Goal: Task Accomplishment & Management: Manage account settings

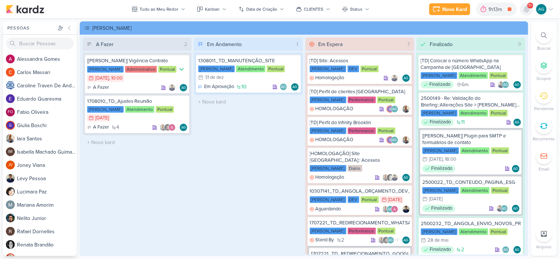
click at [529, 8] on icon at bounding box center [527, 9] width 6 height 7
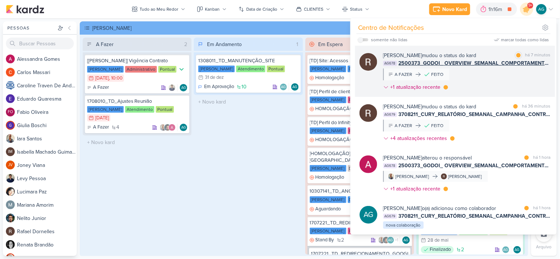
click at [494, 81] on div "Rafael Dornelles mudou o status do kard marcar como lida há 7 minutos AG678 250…" at bounding box center [467, 73] width 168 height 42
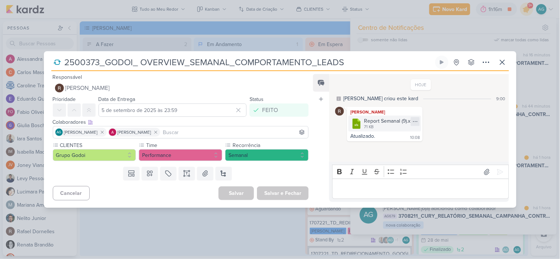
click at [416, 120] on icon at bounding box center [415, 122] width 6 height 6
click at [388, 147] on button "Baixar" at bounding box center [389, 146] width 59 height 11
drag, startPoint x: 100, startPoint y: 61, endPoint x: 62, endPoint y: 63, distance: 38.1
click at [62, 63] on input "2500373_GODOI_ OVERVIEW_SEMANAL_COMPORTAMENTO_LEADS" at bounding box center [247, 62] width 371 height 13
click at [192, 240] on div "2500373_GODOI_ OVERVIEW_SEMANAL_COMPORTAMENTO_LEADS" at bounding box center [280, 129] width 560 height 259
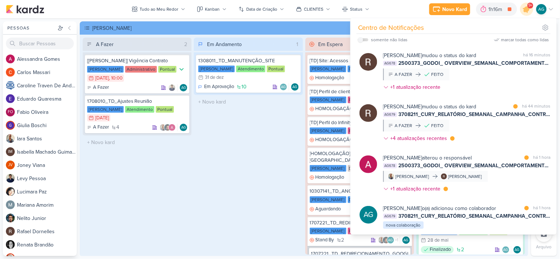
click at [210, 211] on div "Em Andamento 1 1308011_TD_MANUTENÇÃO_SITE Teixeira Duarte Atendimento Pontual 3…" at bounding box center [248, 146] width 109 height 217
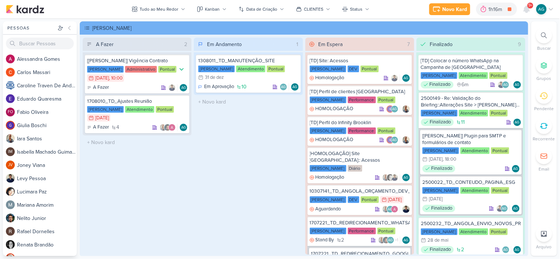
click at [548, 36] on div at bounding box center [544, 35] width 16 height 16
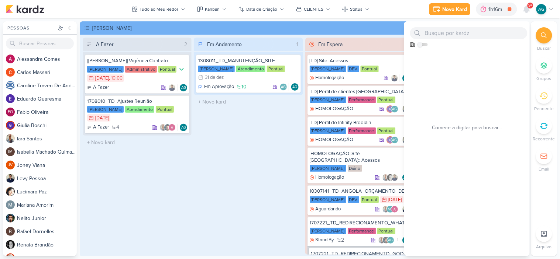
click at [546, 36] on icon at bounding box center [544, 35] width 6 height 6
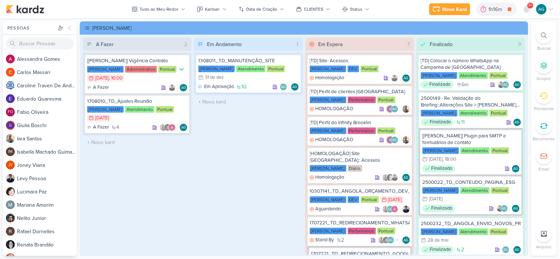
click at [545, 36] on icon at bounding box center [544, 35] width 6 height 6
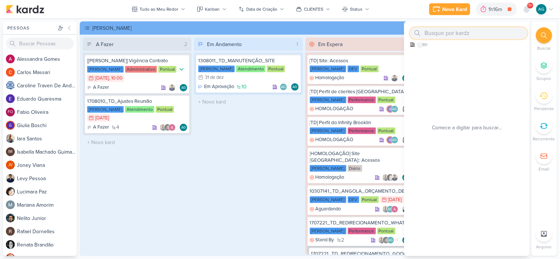
paste input "2500373"
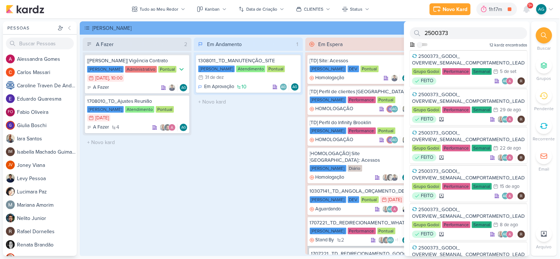
click at [528, 8] on span "9+" at bounding box center [530, 6] width 4 height 6
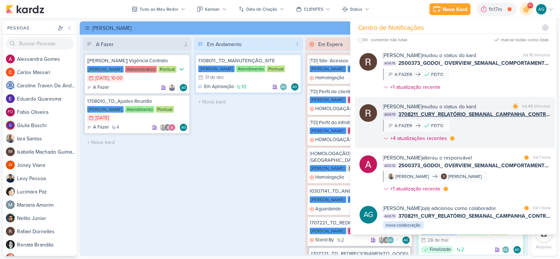
click at [483, 129] on div "Rafael Dornelles mudou o status do kard marcar como lida há 46 minutos AG679 37…" at bounding box center [467, 124] width 168 height 42
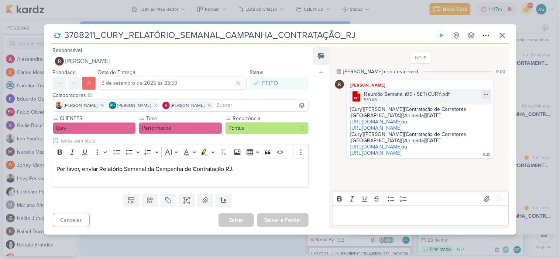
click at [483, 94] on icon at bounding box center [486, 95] width 6 height 6
click at [456, 118] on button "Baixar" at bounding box center [457, 119] width 59 height 11
drag, startPoint x: 94, startPoint y: 32, endPoint x: 64, endPoint y: 32, distance: 30.3
click at [64, 32] on input "3708211_CURY_RELATÓRIO_SEMANAL_CAMPANHA_CONTRATAÇÃO_RJ" at bounding box center [247, 35] width 371 height 13
click at [500, 35] on icon at bounding box center [502, 35] width 9 height 9
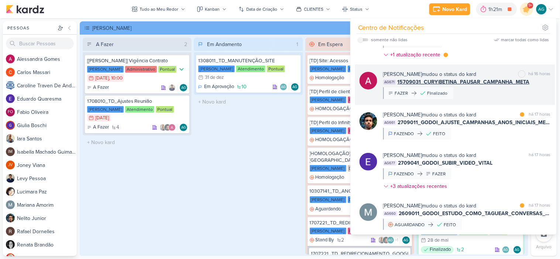
scroll to position [324, 0]
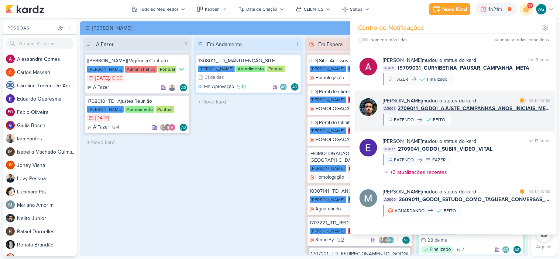
click at [495, 126] on div "Nelito Junior mudou o status do kard marcar como lida há 17 horas AG661 2709011…" at bounding box center [467, 111] width 168 height 29
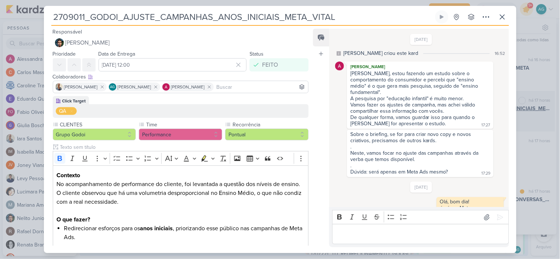
scroll to position [122, 0]
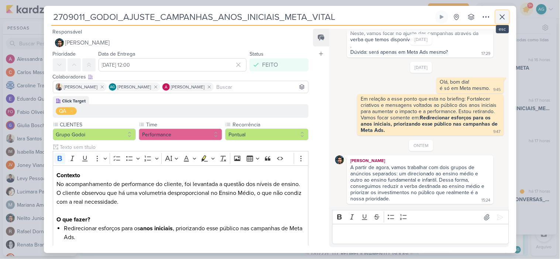
click at [497, 20] on button at bounding box center [502, 16] width 13 height 13
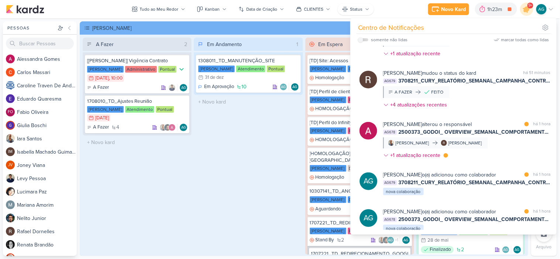
scroll to position [0, 0]
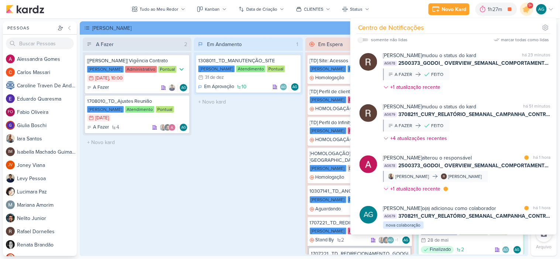
click at [225, 169] on div "Em Andamento 1 1308011_TD_MANUTENÇÃO_SITE Teixeira Duarte Atendimento Pontual 3…" at bounding box center [248, 146] width 109 height 217
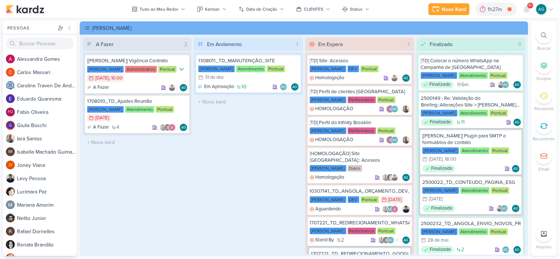
click at [548, 35] on div at bounding box center [544, 35] width 16 height 16
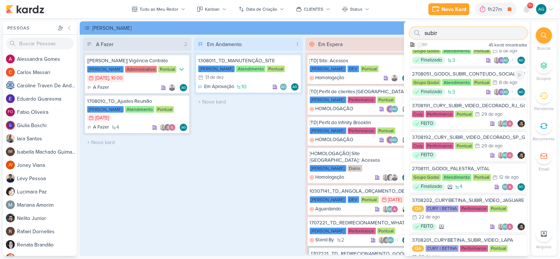
scroll to position [246, 0]
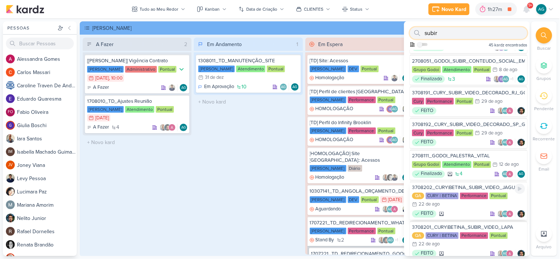
type input "subir"
click at [480, 185] on div "3708202_CURY|BETINA_SUBIR_VIDEO_JAGUARE" at bounding box center [468, 188] width 113 height 7
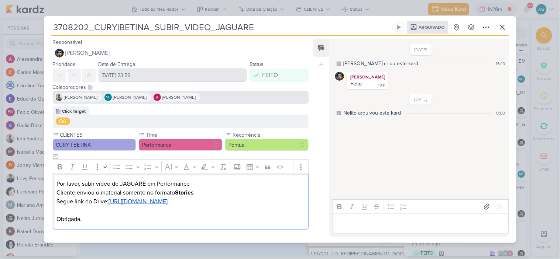
click at [168, 205] on u "https://drive.google.com/drive/folders/13vpWzjap1v_GeWl52rQAVpICNe9wSRJd" at bounding box center [137, 201] width 59 height 7
click at [500, 25] on icon at bounding box center [502, 27] width 4 height 4
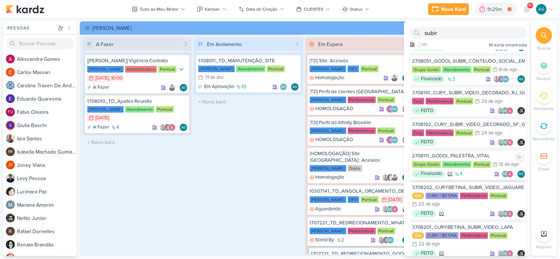
scroll to position [287, 0]
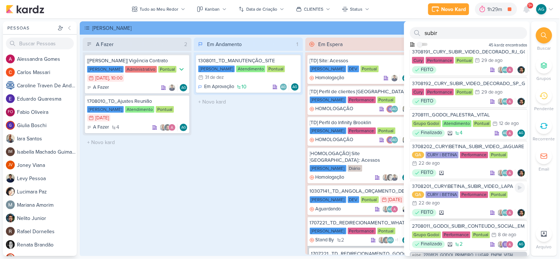
click at [480, 184] on div "3708201_CURY|BETINA_SUBIR_VIDEO_LAPA" at bounding box center [468, 187] width 113 height 7
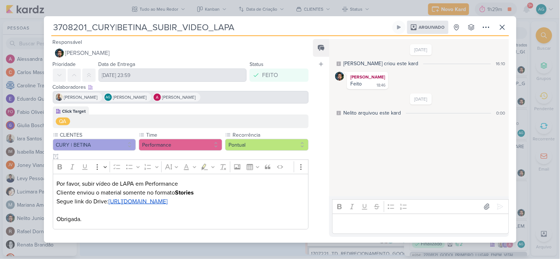
click at [168, 206] on u "https://drive.google.com/drive/folders/1E48wdYQpyPriE9ytREhFN4syJhgeuoAU" at bounding box center [137, 201] width 59 height 7
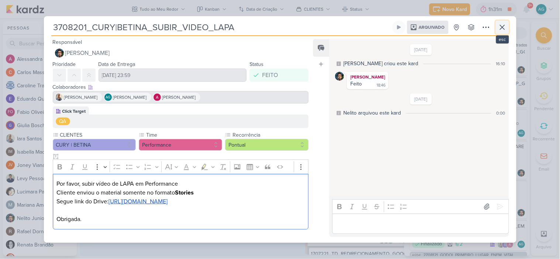
click at [504, 23] on icon at bounding box center [502, 27] width 9 height 9
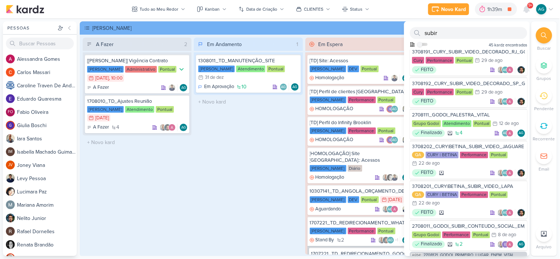
click at [244, 166] on div "Em Andamento 1 1308011_TD_MANUTENÇÃO_SITE Teixeira Duarte Atendimento Pontual 3…" at bounding box center [248, 146] width 109 height 217
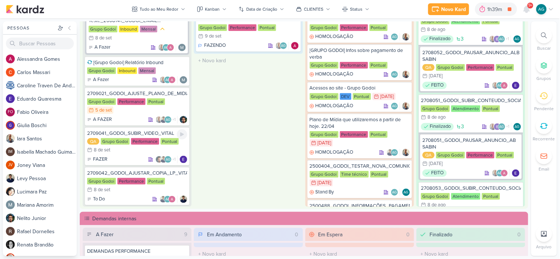
scroll to position [134, 0]
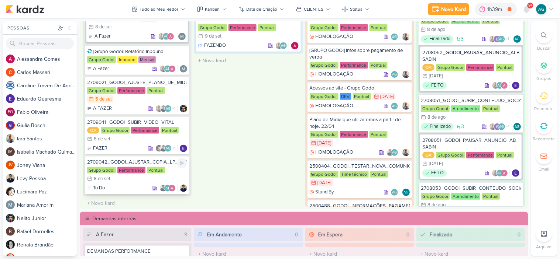
click at [146, 161] on div "2709042_GODOI_AJUSTAR_COPIA_LP_VITAL" at bounding box center [137, 162] width 100 height 7
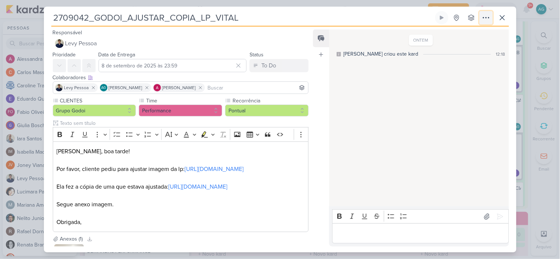
click at [485, 20] on icon at bounding box center [486, 17] width 9 height 9
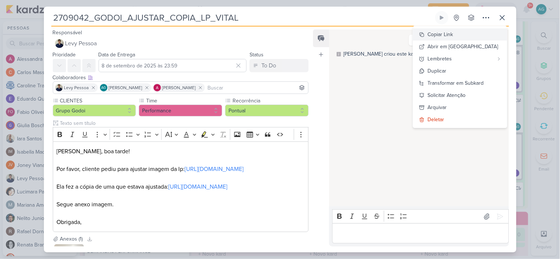
click at [470, 34] on button "Copiar Link" at bounding box center [460, 34] width 94 height 12
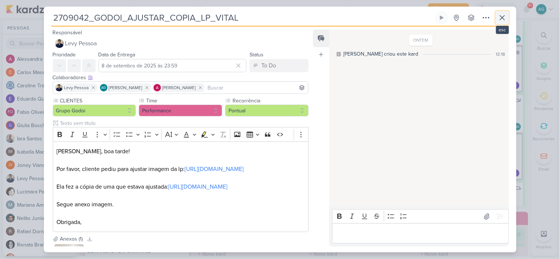
click at [506, 20] on icon at bounding box center [502, 17] width 9 height 9
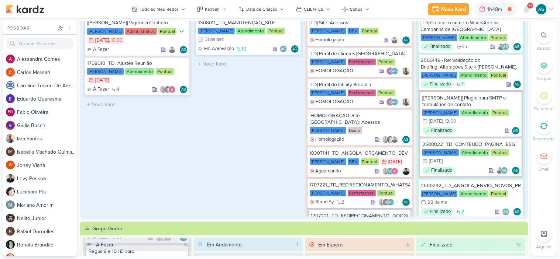
scroll to position [0, 0]
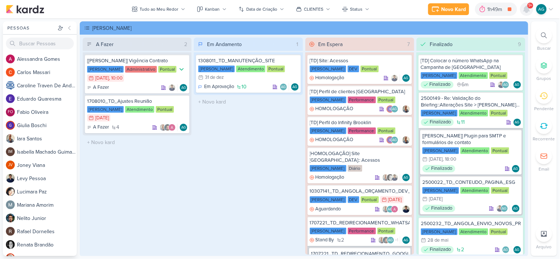
click at [527, 9] on icon at bounding box center [527, 9] width 6 height 7
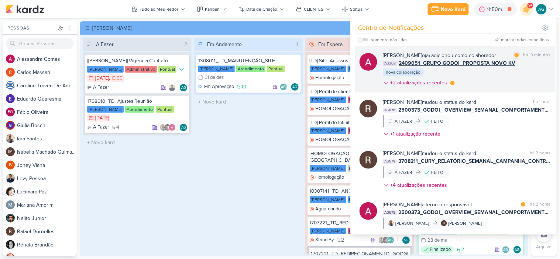
click at [493, 83] on div "Alessandra Gomes o(a) adicionou como colaborador marcar como lida há 19 minutos…" at bounding box center [467, 71] width 168 height 38
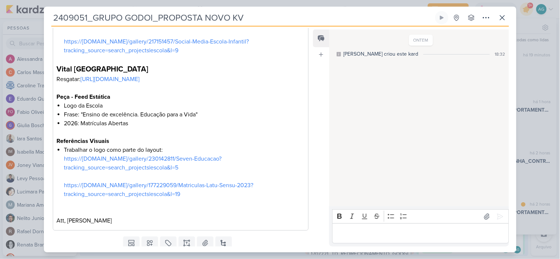
scroll to position [451, 0]
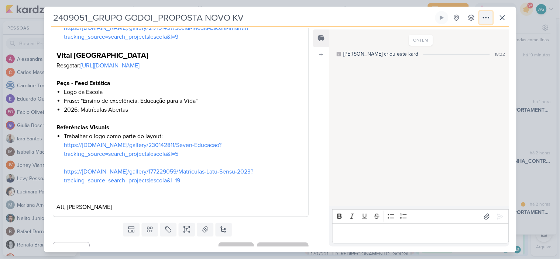
click at [486, 20] on icon at bounding box center [486, 17] width 9 height 9
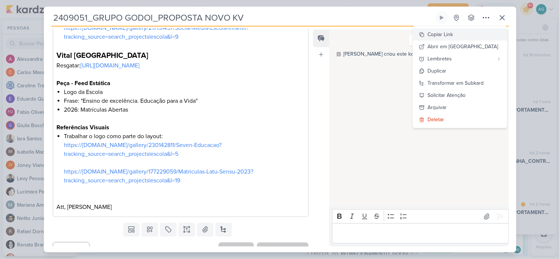
click at [472, 34] on button "Copiar Link" at bounding box center [460, 34] width 94 height 12
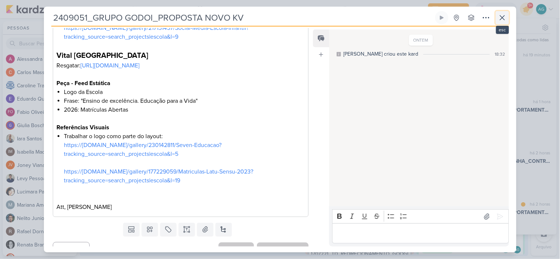
click at [501, 17] on icon at bounding box center [502, 17] width 9 height 9
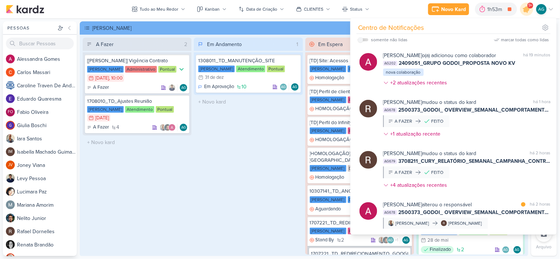
click at [279, 181] on div "Em Andamento 1 1308011_TD_MANUTENÇÃO_SITE Teixeira Duarte Atendimento Pontual 3…" at bounding box center [248, 146] width 109 height 217
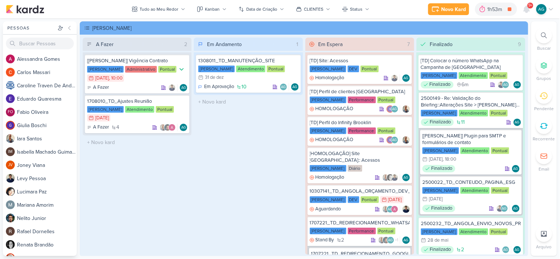
click at [544, 121] on div at bounding box center [544, 126] width 16 height 16
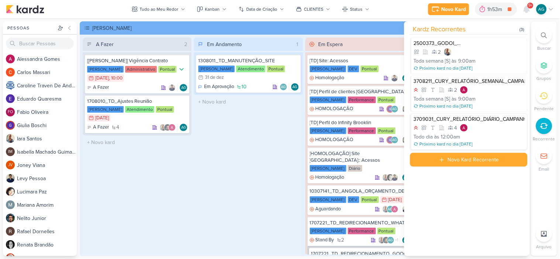
click at [489, 134] on div "Todo dia às 12:00am" at bounding box center [469, 137] width 111 height 8
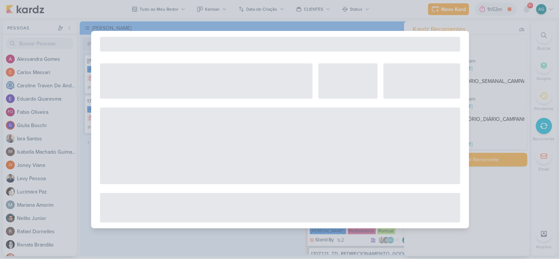
select select "12"
select select "America/Sao_Paulo"
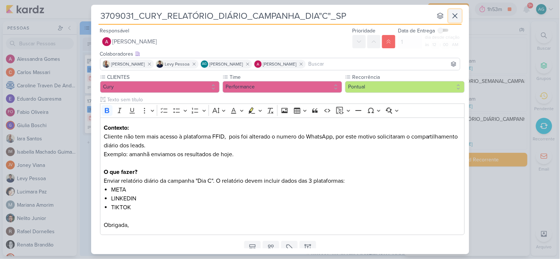
click at [456, 15] on icon at bounding box center [455, 15] width 9 height 9
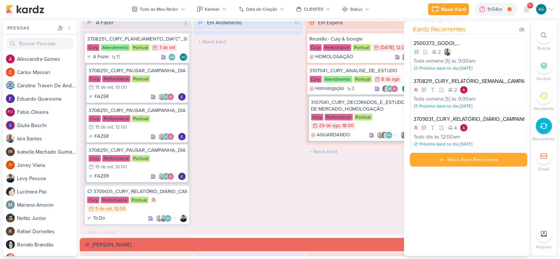
scroll to position [779, 0]
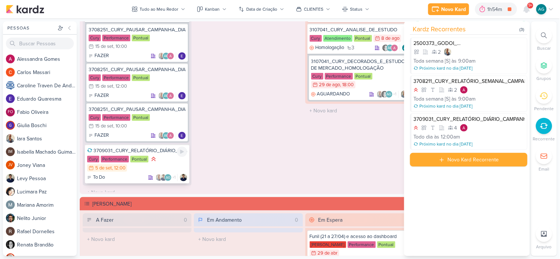
click at [131, 149] on div "3709031_CURY_RELATÓRIO_DIÁRIO_CAMPANHA_DIA"C"_SP" at bounding box center [137, 151] width 100 height 7
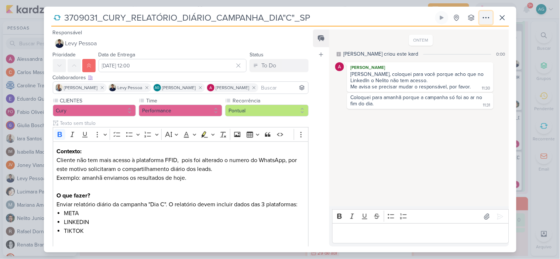
click at [485, 20] on icon at bounding box center [486, 17] width 9 height 9
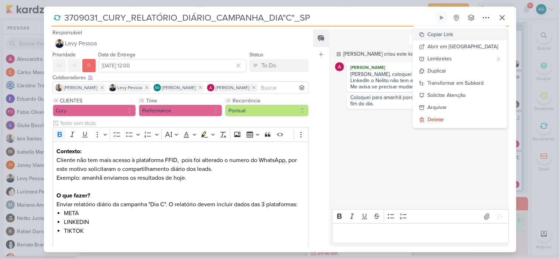
click at [453, 34] on div "Copiar Link" at bounding box center [440, 35] width 25 height 8
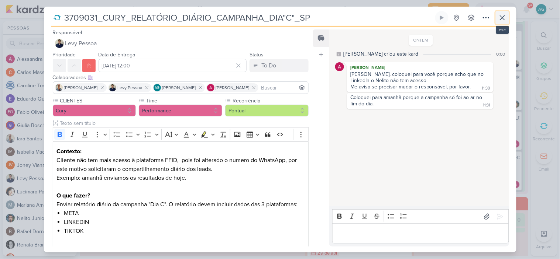
click at [501, 21] on icon at bounding box center [502, 17] width 9 height 9
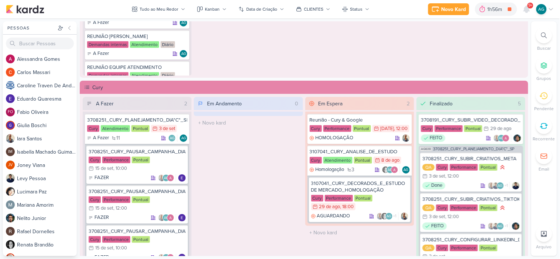
scroll to position [656, 0]
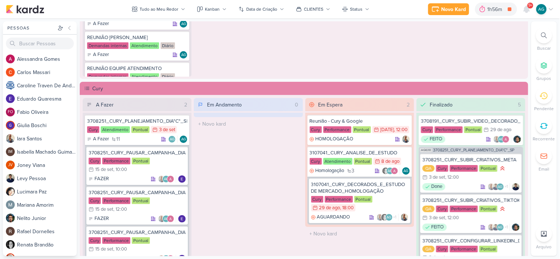
click at [545, 38] on icon at bounding box center [544, 35] width 6 height 6
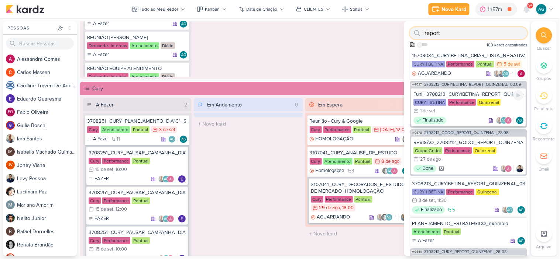
scroll to position [41, 0]
type input "report"
click at [475, 131] on span "2708212_GODOI_REPORT_QUINZENAL_28.08" at bounding box center [466, 133] width 84 height 4
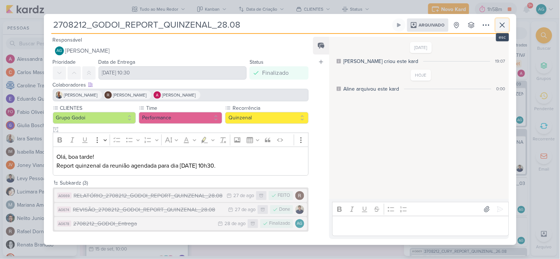
click at [504, 29] on icon at bounding box center [502, 25] width 9 height 9
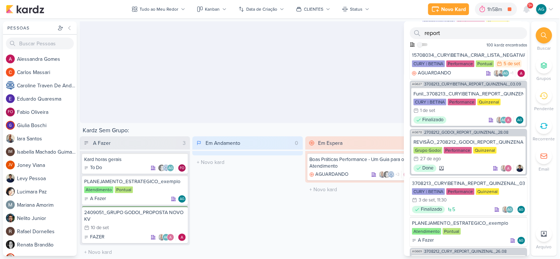
scroll to position [1299, 0]
click at [481, 131] on span "2708212_GODOI_REPORT_QUINZENAL_28.08" at bounding box center [466, 133] width 84 height 4
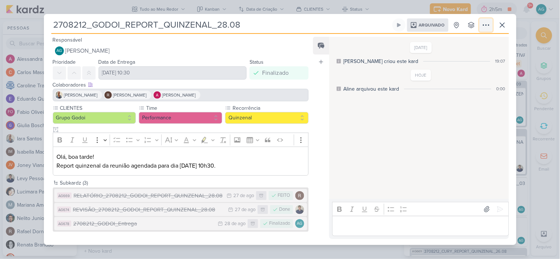
click at [484, 21] on icon at bounding box center [486, 25] width 9 height 9
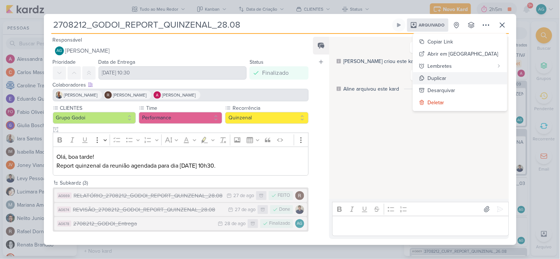
click at [482, 79] on button "Duplicar" at bounding box center [460, 78] width 94 height 12
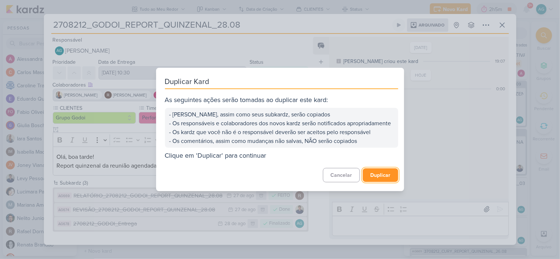
click at [382, 181] on button "Duplicar" at bounding box center [380, 176] width 35 height 14
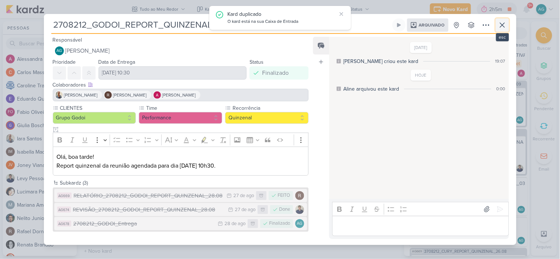
click at [502, 27] on icon at bounding box center [502, 25] width 9 height 9
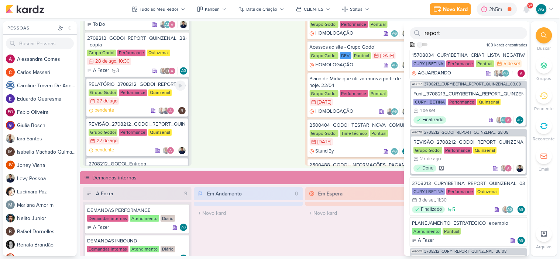
scroll to position [216, 0]
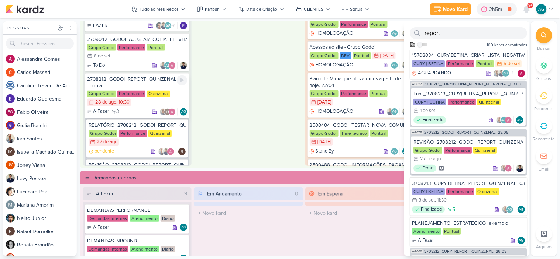
click at [127, 76] on div "2708212_GODOI_REPORT_QUINZENAL_28.08 - cópia" at bounding box center [137, 82] width 100 height 13
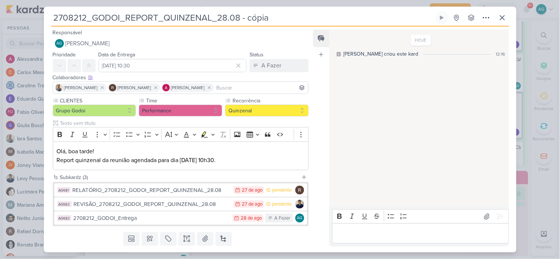
drag, startPoint x: 303, startPoint y: 18, endPoint x: 0, endPoint y: 20, distance: 303.3
click at [0, 20] on div "2708212_GODOI_REPORT_QUINZENAL_28.08 - cópia Criado por mim" at bounding box center [280, 129] width 560 height 259
paste input "9051_GODOI_REPORT_QUINZENAL_11.09"
type input "2709051_GODOI_REPORT_QUINZENAL_11.09"
click at [153, 90] on icon at bounding box center [155, 87] width 5 height 5
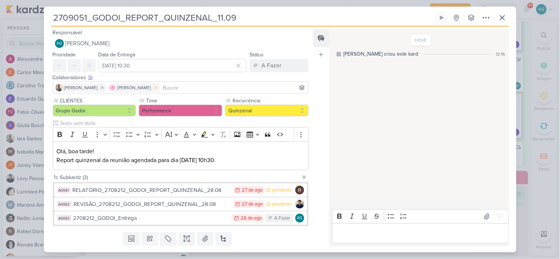
click at [153, 90] on icon at bounding box center [155, 87] width 5 height 5
click at [100, 87] on icon at bounding box center [102, 87] width 5 height 5
click at [91, 87] on input at bounding box center [181, 87] width 252 height 9
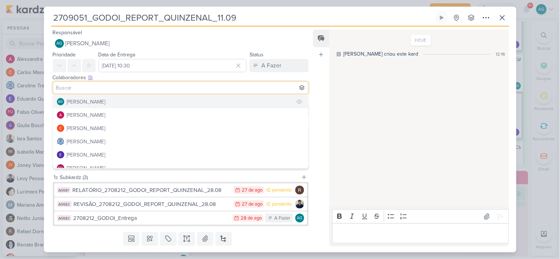
click at [97, 100] on div "[PERSON_NAME]" at bounding box center [85, 102] width 39 height 8
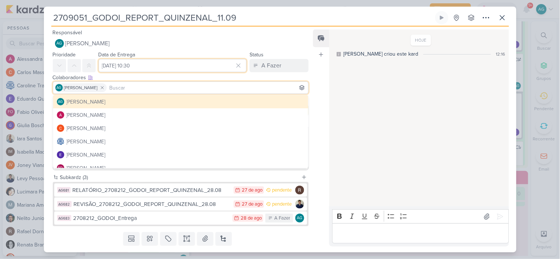
click at [141, 68] on input "28 de agosto de 2025 às 10:30" at bounding box center [173, 65] width 148 height 13
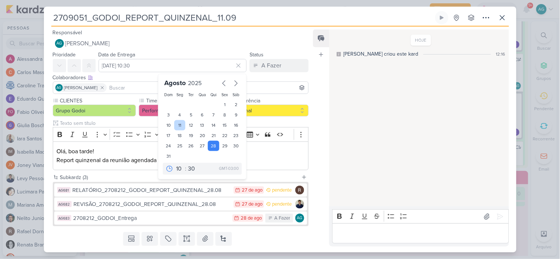
click at [179, 124] on div "11" at bounding box center [179, 125] width 11 height 10
click at [234, 84] on icon "button" at bounding box center [235, 83] width 9 height 9
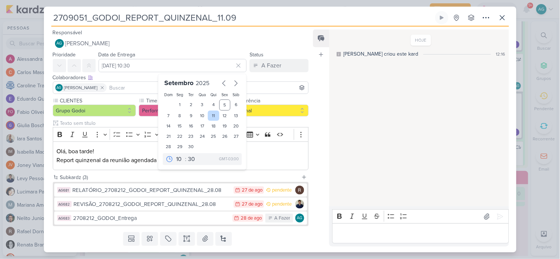
click at [208, 117] on div "11" at bounding box center [213, 116] width 11 height 10
type input "11 de setembro de 2025 às 10:30"
click at [276, 155] on p "Olá, boa tarde! Report quinzenal da reunião agendada para dia 28/08 às 10h30." at bounding box center [180, 156] width 248 height 18
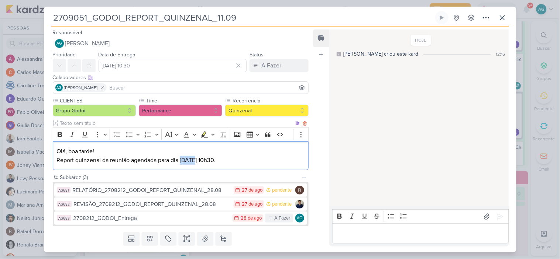
drag, startPoint x: 181, startPoint y: 161, endPoint x: 197, endPoint y: 160, distance: 15.9
click at [197, 160] on p "Olá, boa tarde! Report quinzenal da reunião agendada para dia 28/08 às 10h30." at bounding box center [180, 156] width 248 height 18
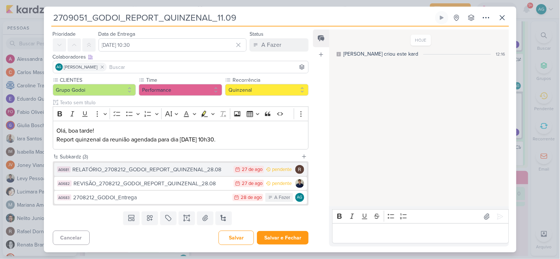
click at [151, 170] on div "RELATÓRIO_2708212_GODOI_REPORT_QUINZENAL_28.08" at bounding box center [152, 170] width 158 height 8
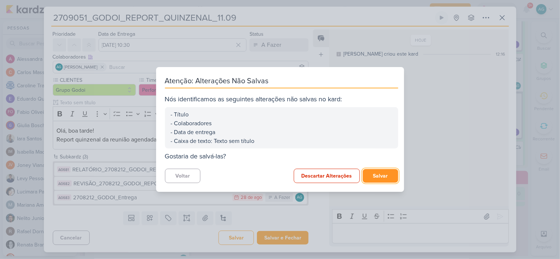
click at [387, 178] on button "Salvar" at bounding box center [380, 176] width 35 height 14
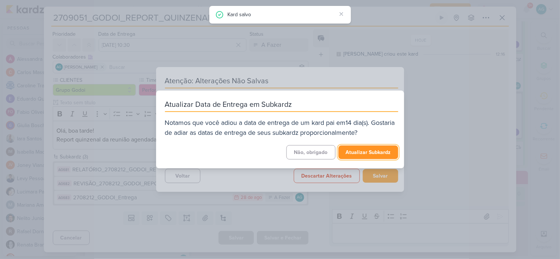
click at [373, 152] on button "Atualizar Subkardz" at bounding box center [368, 153] width 60 height 14
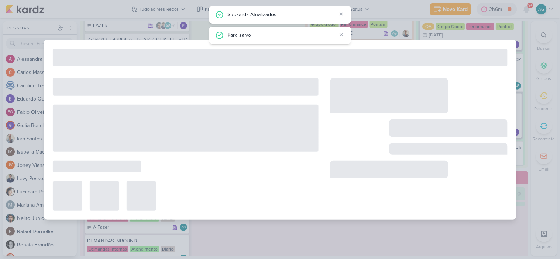
type input "RELATÓRIO_2708212_GODOI_REPORT_QUINZENAL_28.08"
type input "10 de setembro de 2025 às 23:59"
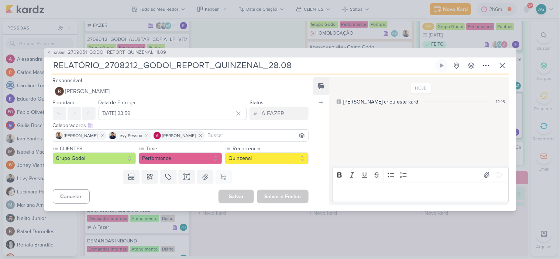
drag, startPoint x: 105, startPoint y: 67, endPoint x: 299, endPoint y: 65, distance: 193.7
click at [299, 65] on input "RELATÓRIO_2708212_GODOI_REPORT_QUINZENAL_28.08" at bounding box center [242, 65] width 382 height 13
paste input "9051_GODOI_REPORT_QUINZENAL_11.09"
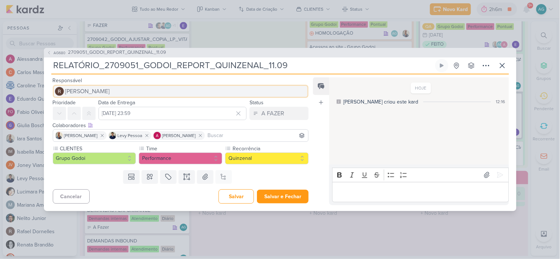
click at [108, 91] on button "Rafael Dornelles" at bounding box center [181, 91] width 256 height 13
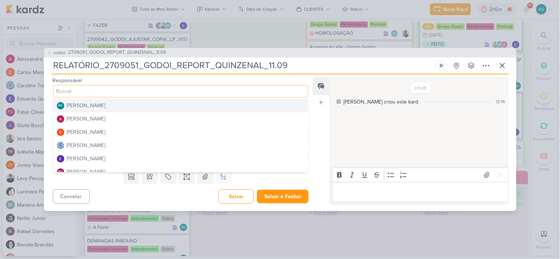
click at [103, 104] on div "[PERSON_NAME]" at bounding box center [85, 106] width 39 height 8
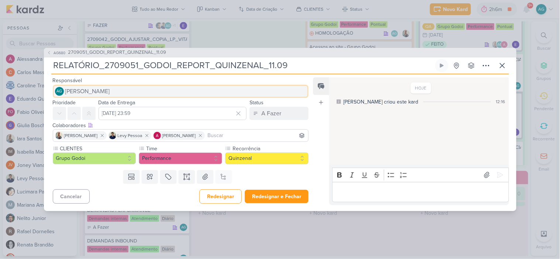
click at [110, 93] on span "[PERSON_NAME]" at bounding box center [87, 91] width 45 height 9
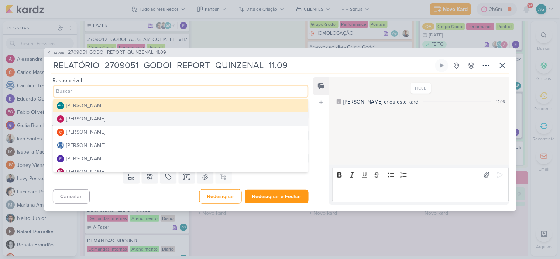
click at [96, 118] on div "Alessandra Gomes" at bounding box center [85, 119] width 39 height 8
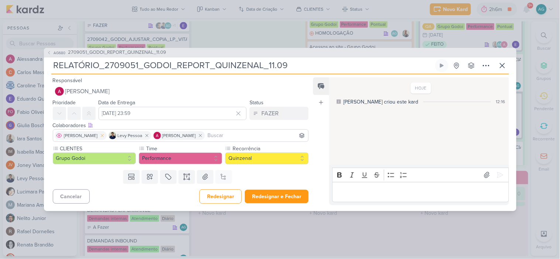
click at [101, 136] on icon at bounding box center [102, 135] width 3 height 3
click at [91, 136] on icon at bounding box center [93, 135] width 5 height 5
click at [103, 135] on icon at bounding box center [102, 135] width 3 height 3
click at [76, 135] on input at bounding box center [181, 135] width 252 height 9
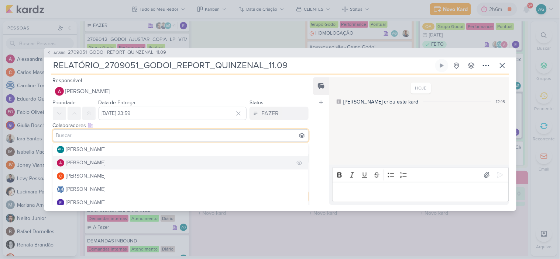
click at [87, 161] on div "Alessandra Gomes" at bounding box center [85, 163] width 39 height 8
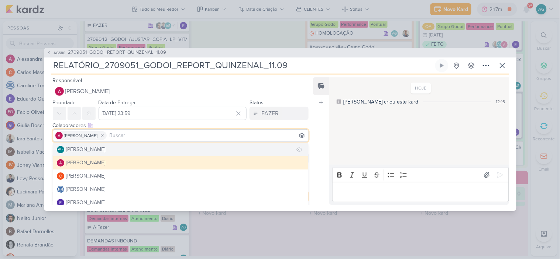
click at [100, 151] on div "[PERSON_NAME]" at bounding box center [85, 150] width 39 height 8
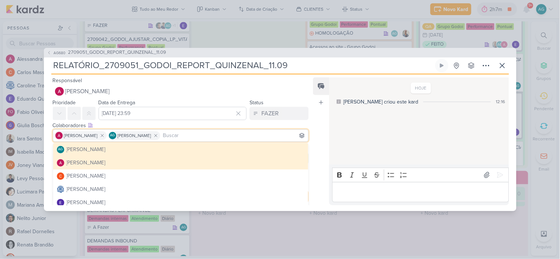
click at [315, 127] on div "Feed Atrelar email Solte o email para atrelar ao kard" at bounding box center [321, 141] width 16 height 128
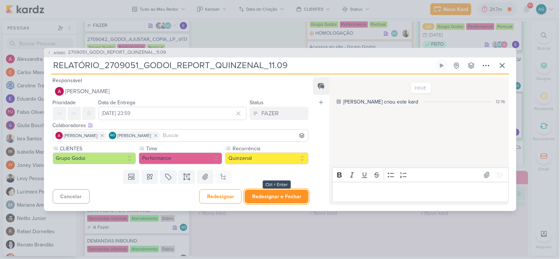
click at [292, 198] on button "Redesignar e Fechar" at bounding box center [277, 197] width 64 height 14
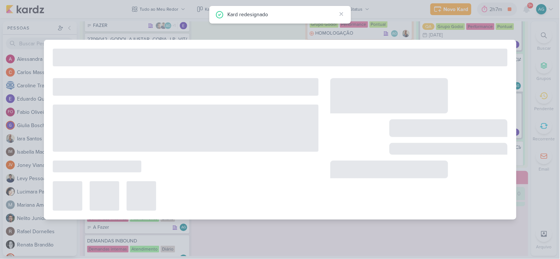
type input "2709051_GODOI_REPORT_QUINZENAL_11.09"
type input "11 de setembro de 2025 às 10:30"
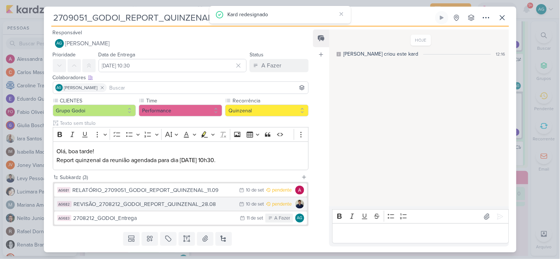
click at [169, 207] on div "REVISÃO_2708212_GODOI_REPORT_QUINZENAL_28.08" at bounding box center [155, 204] width 162 height 8
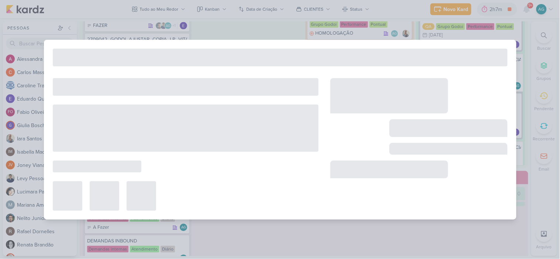
type input "REVISÃO_2708212_GODOI_REPORT_QUINZENAL_28.08"
type input "10 de setembro de 2025 às 23:59"
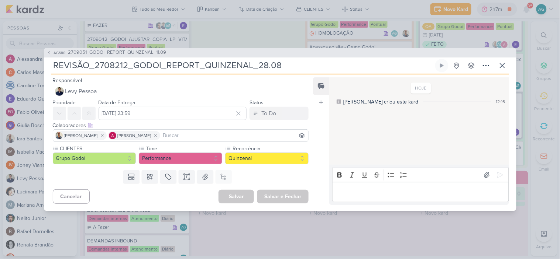
drag, startPoint x: 291, startPoint y: 66, endPoint x: 0, endPoint y: 68, distance: 290.8
click at [0, 68] on div "AG680 2709051_GODOI_REPORT_QUINZENAL_11.09 REVISÃO_2708212_GODOI_REPORT_QUINZEN…" at bounding box center [280, 129] width 560 height 259
click at [102, 64] on input "REVISÃO_2708212_GODOI_REPORT_QUINZENAL_28.08" at bounding box center [242, 65] width 382 height 13
drag, startPoint x: 94, startPoint y: 66, endPoint x: 386, endPoint y: 64, distance: 291.9
click at [386, 64] on input "REVISÃO_2708212_GODOI_REPORT_QUINZENAL_28.08" at bounding box center [242, 65] width 382 height 13
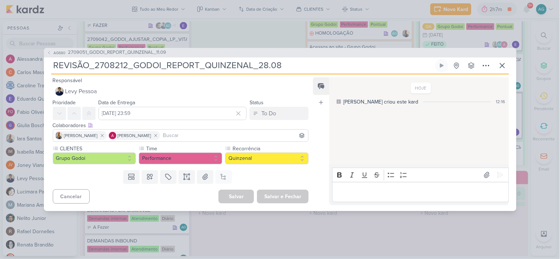
paste input "9051_GODOI_REPORT_QUINZENAL_11.09"
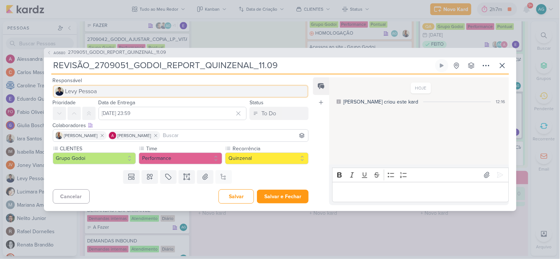
click at [93, 93] on span "Levy Pessoa" at bounding box center [81, 91] width 32 height 9
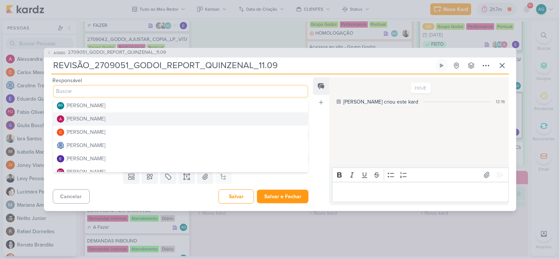
click at [97, 117] on div "Alessandra Gomes" at bounding box center [85, 119] width 39 height 8
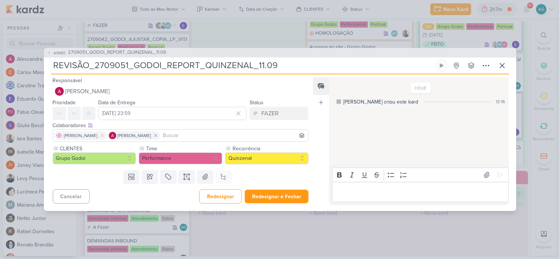
click at [100, 135] on icon at bounding box center [102, 135] width 5 height 5
click at [132, 133] on input at bounding box center [207, 135] width 199 height 9
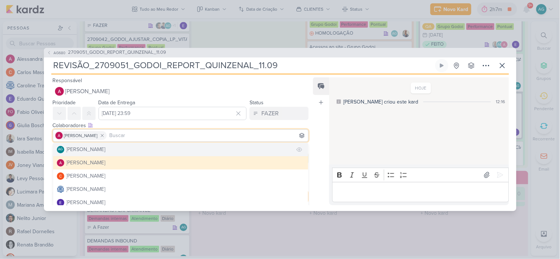
click at [103, 152] on div "[PERSON_NAME]" at bounding box center [85, 150] width 39 height 8
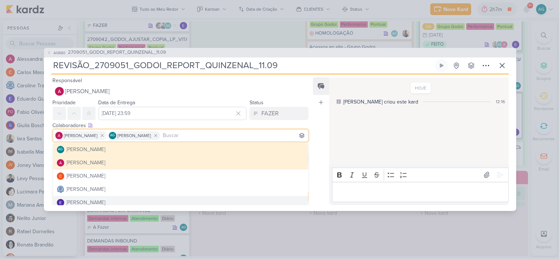
click at [322, 197] on div "Feed Atrelar email Solte o email para atrelar ao kard" at bounding box center [321, 141] width 16 height 128
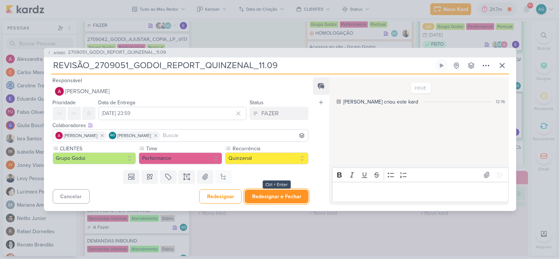
click at [280, 199] on button "Redesignar e Fechar" at bounding box center [277, 197] width 64 height 14
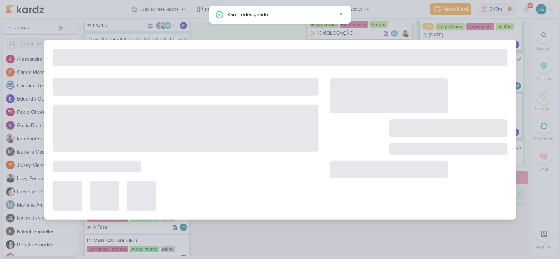
type input "2709051_GODOI_REPORT_QUINZENAL_11.09"
type input "11 de setembro de 2025 às 10:30"
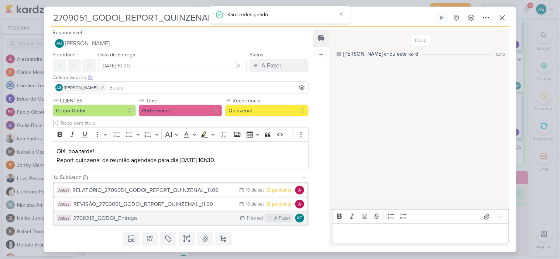
click at [145, 221] on div "2708212_GODOI_Entrega" at bounding box center [154, 218] width 163 height 8
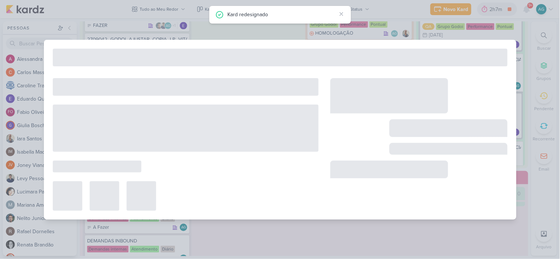
type input "2708212_GODOI_Entrega"
type input "11 de setembro de 2025 às 23:59"
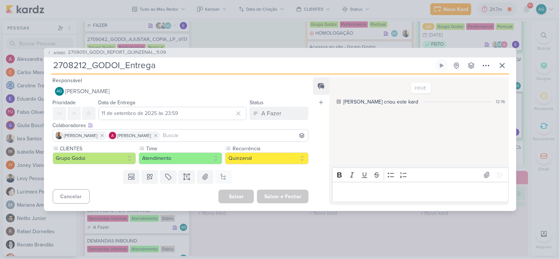
drag, startPoint x: 52, startPoint y: 65, endPoint x: 208, endPoint y: 65, distance: 156.5
click at [208, 65] on input "2708212_GODOI_Entrega" at bounding box center [242, 65] width 382 height 13
click at [90, 63] on input "2708212_GODOI_Entrega" at bounding box center [242, 65] width 382 height 13
paste input "2709051_GODOI_REPORT_QUINZENAL_11.09"
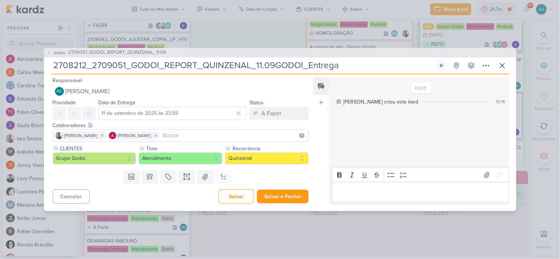
drag, startPoint x: 347, startPoint y: 66, endPoint x: 282, endPoint y: 66, distance: 64.9
click at [282, 66] on input "2708212_2709051_GODOI_REPORT_QUINZENAL_11.09GODOI_Entrega" at bounding box center [242, 65] width 382 height 13
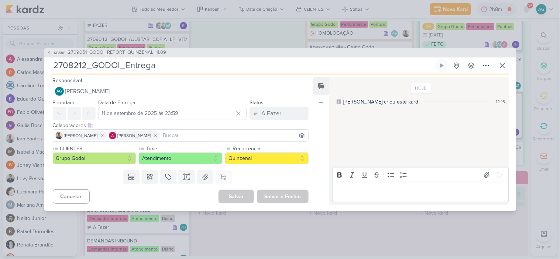
drag, startPoint x: 86, startPoint y: 65, endPoint x: 17, endPoint y: 66, distance: 69.0
click at [17, 66] on div "AG680 2709051_GODOI_REPORT_QUINZENAL_11.09 2708212_GODOI_Entrega" at bounding box center [280, 129] width 560 height 259
click at [100, 137] on icon at bounding box center [102, 135] width 5 height 5
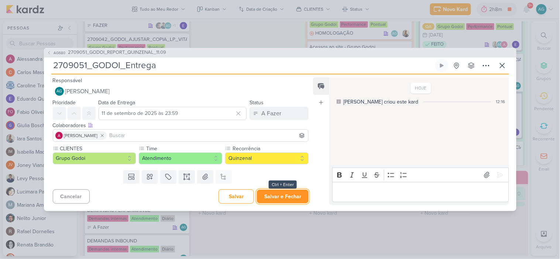
click at [292, 199] on button "Salvar e Fechar" at bounding box center [283, 197] width 52 height 14
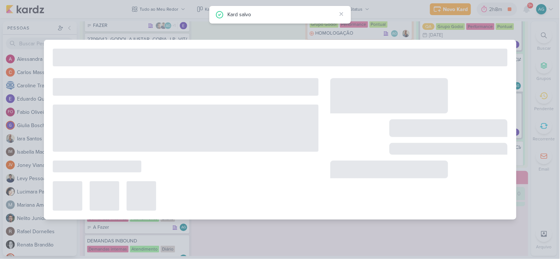
type input "2709051_GODOI_REPORT_QUINZENAL_11.09"
type input "11 de setembro de 2025 às 10:30"
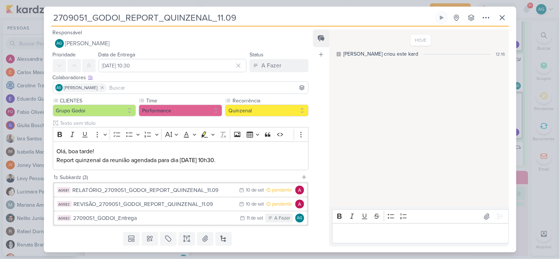
click at [379, 172] on div "HOJE Aline criou este kard 12:16" at bounding box center [418, 118] width 179 height 176
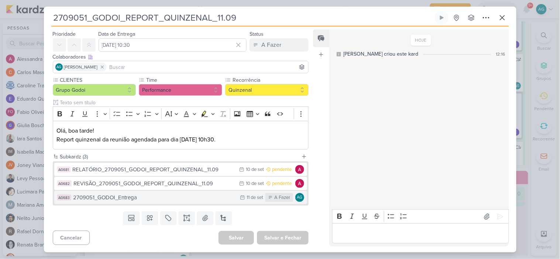
scroll to position [0, 0]
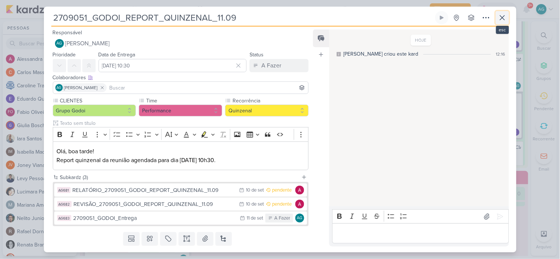
click at [506, 13] on button at bounding box center [502, 17] width 13 height 13
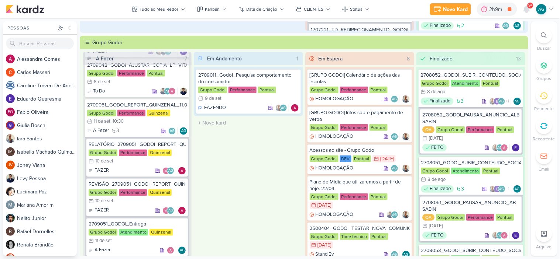
scroll to position [205, 0]
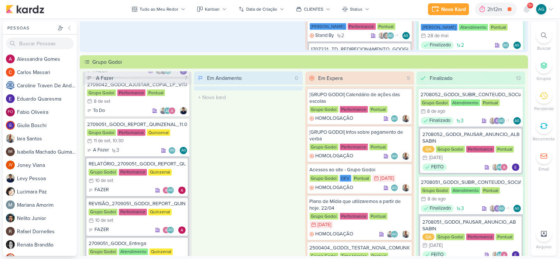
click at [551, 8] on icon at bounding box center [551, 9] width 6 height 6
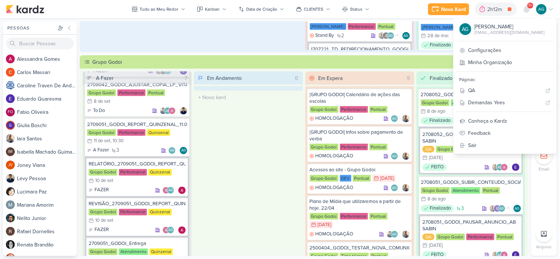
click at [469, 31] on p "AG" at bounding box center [465, 29] width 7 height 8
click at [509, 30] on div "[EMAIL_ADDRESS][DOMAIN_NAME]" at bounding box center [509, 32] width 70 height 7
click at [469, 30] on p "AG" at bounding box center [465, 29] width 7 height 8
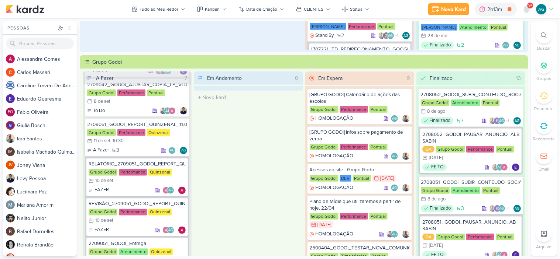
scroll to position [0, 0]
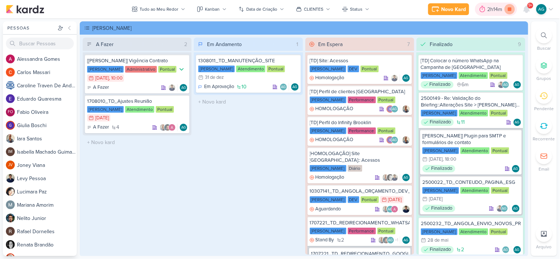
click at [510, 11] on icon at bounding box center [509, 9] width 10 height 10
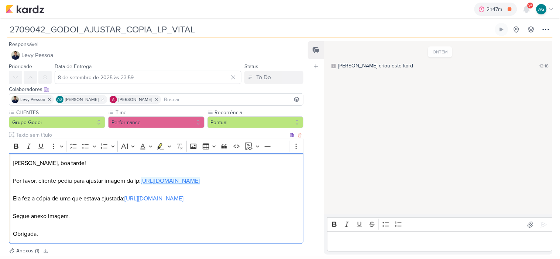
click at [200, 180] on link "https://lp.vitalbrazilsp.com.br/vital-brazil-folha-de-sp-set-25" at bounding box center [170, 180] width 59 height 7
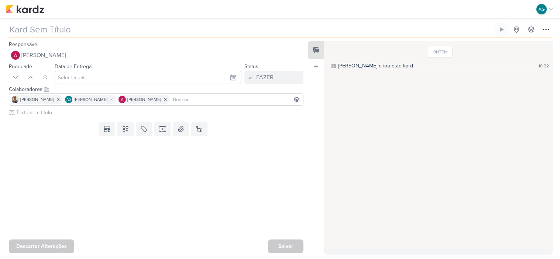
type input "2409051_GRUPO GODOI_PROPOSTA NOVO KV"
type input "[DATE] 23:59"
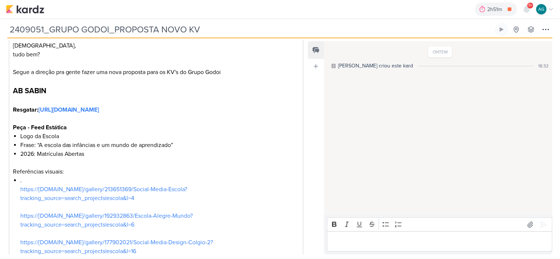
scroll to position [88, 0]
